Goal: Check status

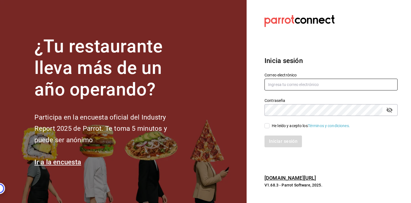
click at [284, 83] on input "text" at bounding box center [331, 85] width 133 height 12
type input "[PERSON_NAME][EMAIL_ADDRESS][DOMAIN_NAME]"
click at [268, 124] on input "He leído y acepto los Términos y condiciones." at bounding box center [267, 125] width 5 height 5
checkbox input "true"
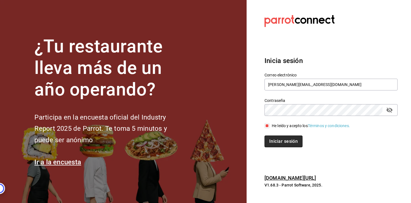
click at [272, 143] on button "Iniciar sesión" at bounding box center [284, 141] width 38 height 12
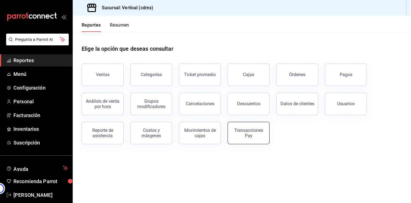
click at [268, 132] on div "Transacciones Pay" at bounding box center [245, 129] width 49 height 29
click at [237, 131] on div "Transacciones Pay" at bounding box center [248, 133] width 35 height 11
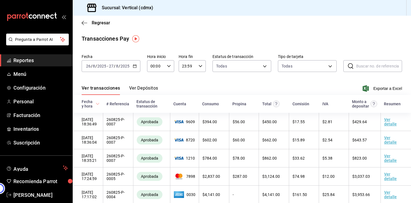
click at [147, 88] on button "Ver Depósitos" at bounding box center [143, 90] width 29 height 10
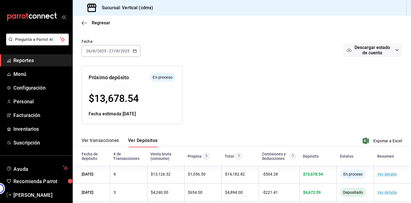
scroll to position [35, 0]
